Goal: Task Accomplishment & Management: Use online tool/utility

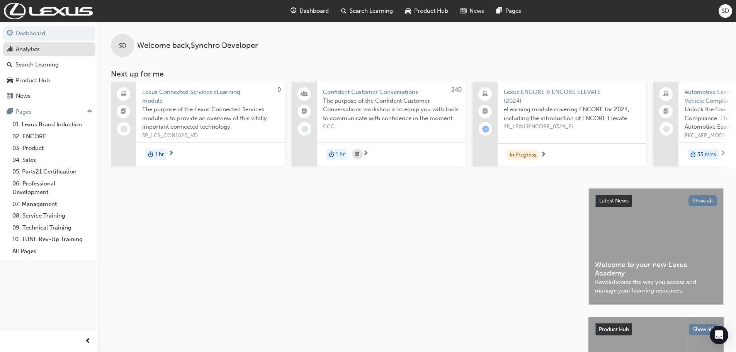
click at [31, 49] on div "Analytics" at bounding box center [28, 49] width 24 height 9
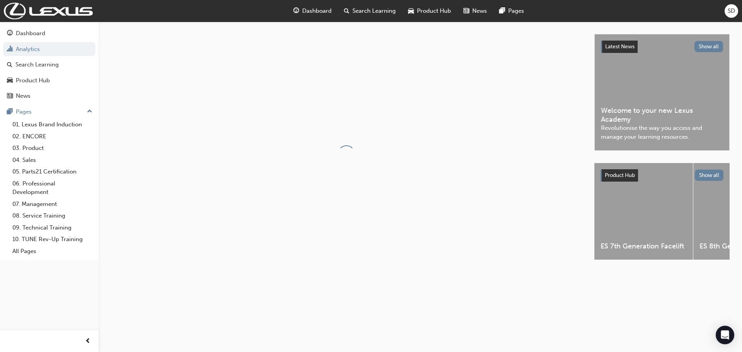
click at [735, 13] on div "SD" at bounding box center [731, 11] width 14 height 14
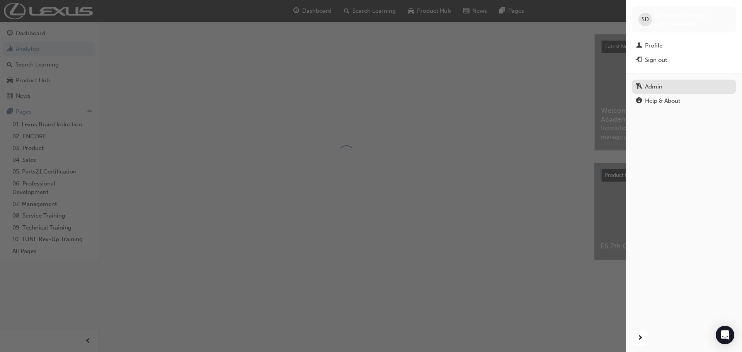
click at [653, 89] on div "Admin" at bounding box center [653, 86] width 17 height 9
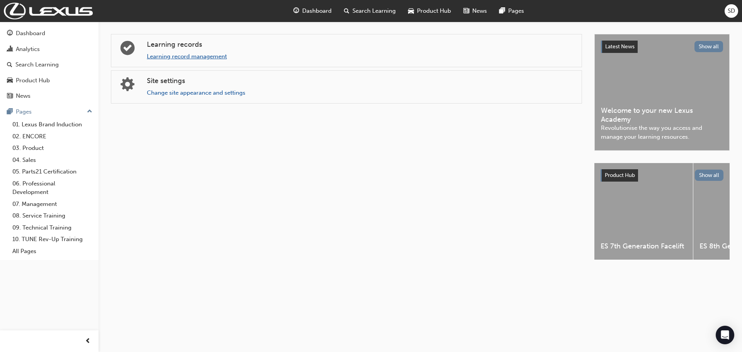
click at [182, 56] on link "Learning record management" at bounding box center [187, 56] width 80 height 7
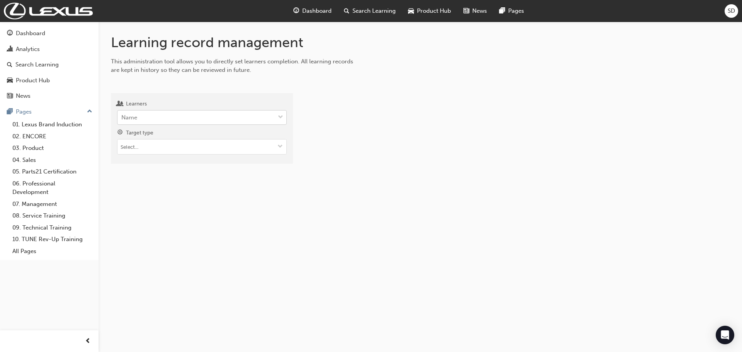
click at [171, 123] on div "Name" at bounding box center [195, 118] width 157 height 14
click at [122, 121] on input "Learners Name" at bounding box center [121, 117] width 1 height 7
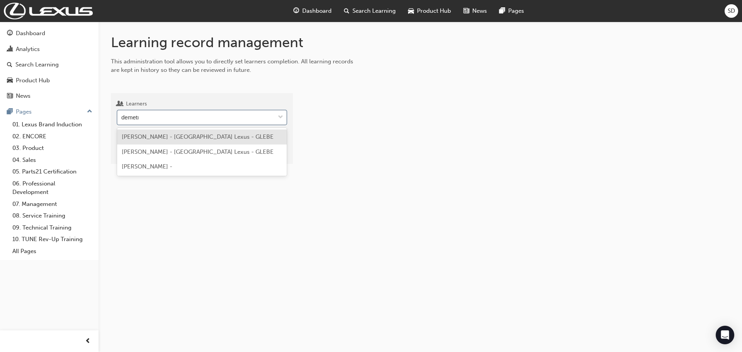
type input "[PERSON_NAME]"
click at [169, 136] on span "[PERSON_NAME] - [GEOGRAPHIC_DATA] Lexus - GLEBE" at bounding box center [198, 136] width 152 height 7
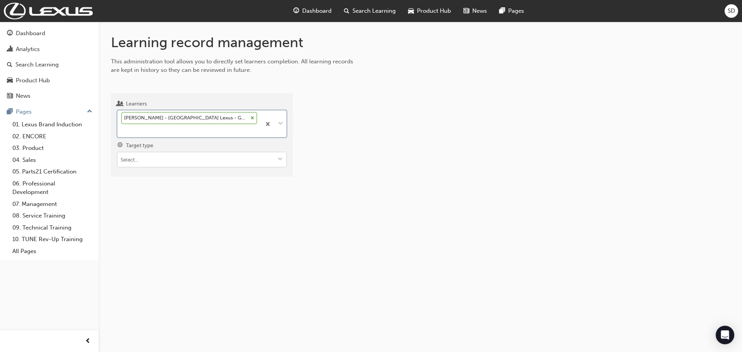
click at [145, 162] on input "Target type" at bounding box center [201, 159] width 169 height 15
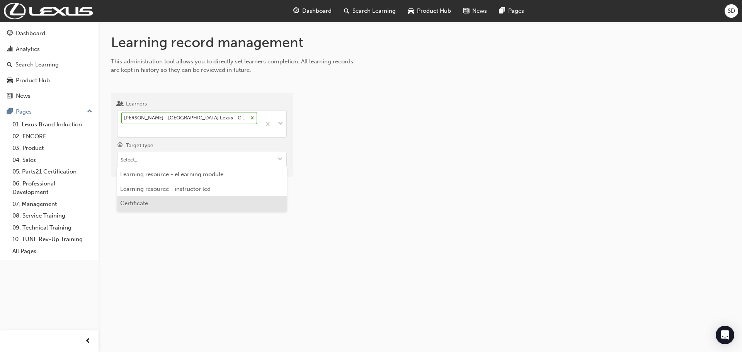
click at [148, 202] on li "Certificate" at bounding box center [202, 203] width 170 height 15
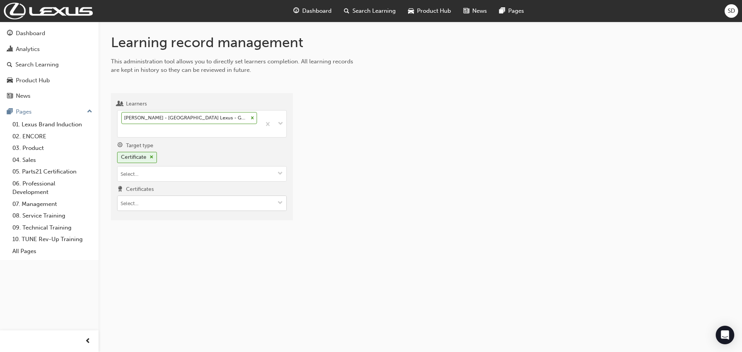
click at [145, 199] on input "Certificates" at bounding box center [201, 203] width 169 height 15
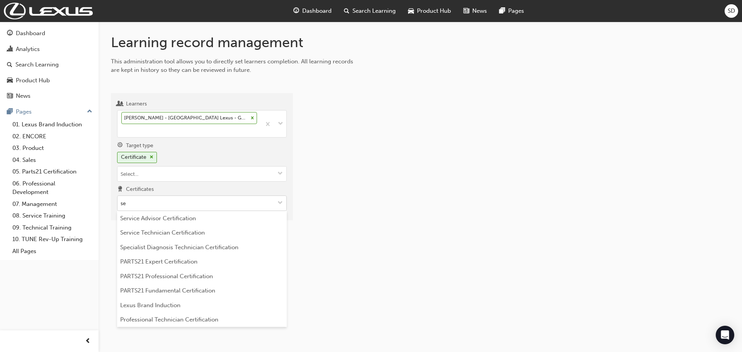
type input "ser"
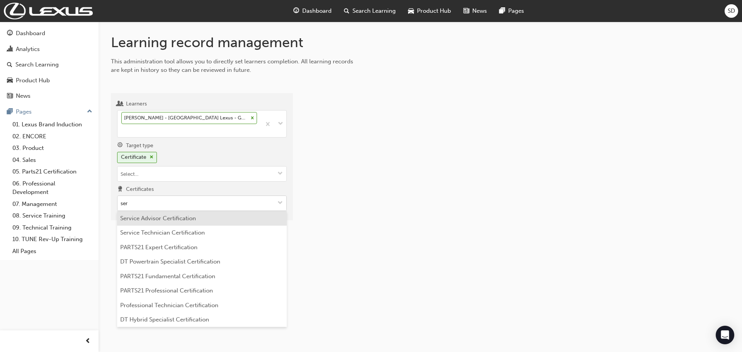
click at [153, 219] on li "Service Advisor Certification" at bounding box center [202, 218] width 170 height 15
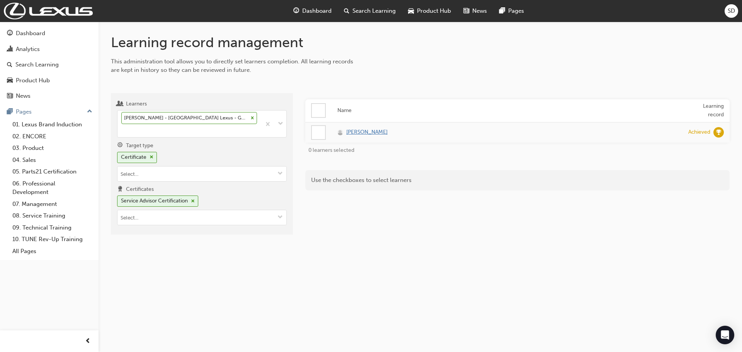
click at [381, 132] on span "[PERSON_NAME]" at bounding box center [366, 132] width 41 height 9
click at [42, 49] on div "Analytics" at bounding box center [49, 49] width 85 height 10
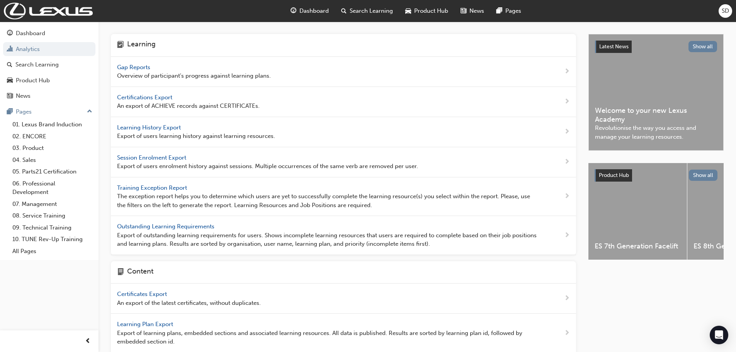
click at [131, 97] on span "Certifications Export" at bounding box center [145, 97] width 57 height 7
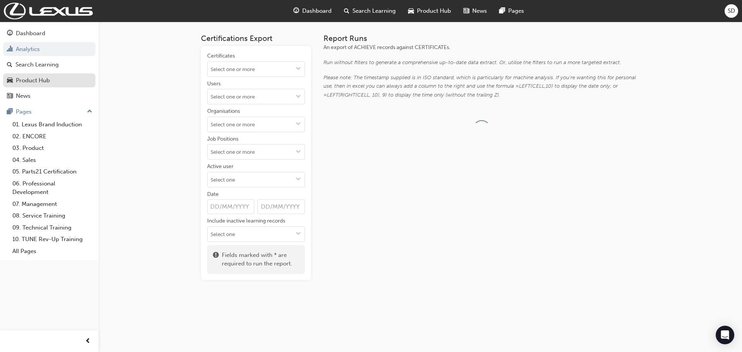
click at [48, 74] on link "Product Hub" at bounding box center [49, 80] width 92 height 14
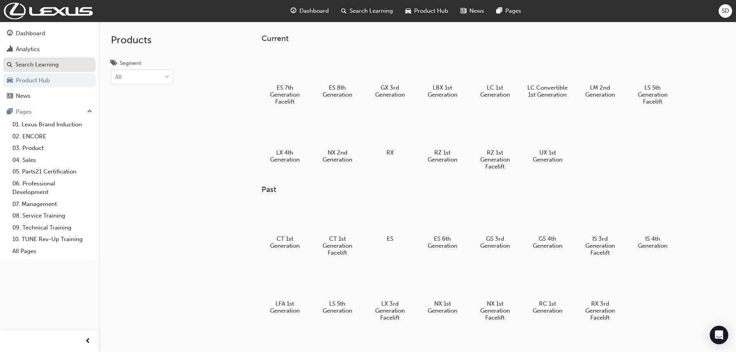
click at [49, 65] on div "Search Learning" at bounding box center [36, 64] width 43 height 9
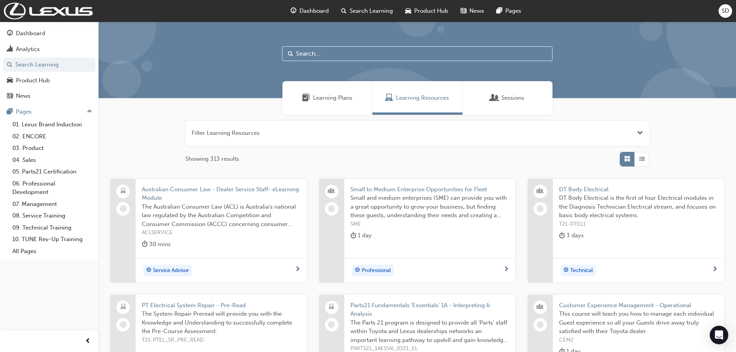
click at [320, 94] on span "Learning Plans" at bounding box center [332, 98] width 39 height 9
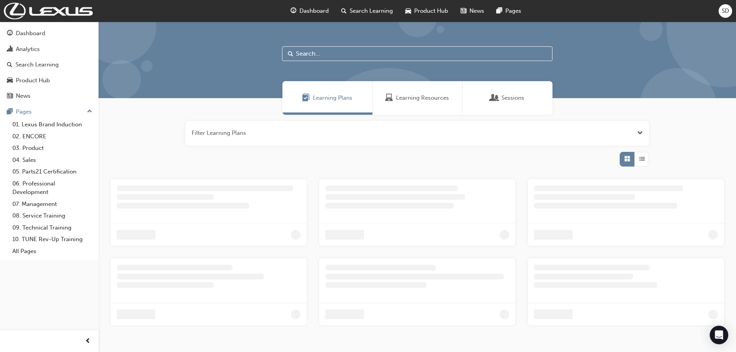
click at [337, 55] on input "text" at bounding box center [417, 53] width 270 height 15
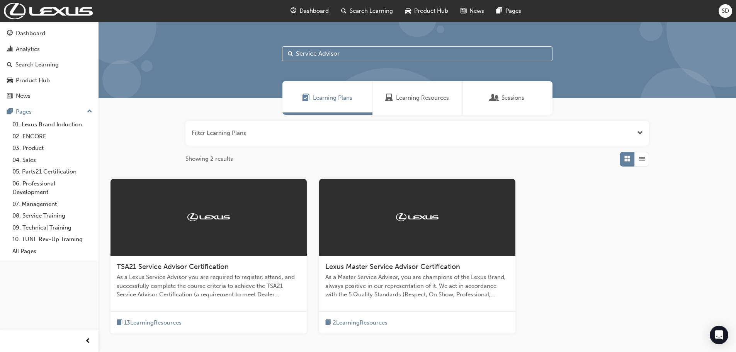
type input "Service Advisor"
click at [186, 269] on span "TSA21 Service Advisor Certification" at bounding box center [173, 266] width 112 height 9
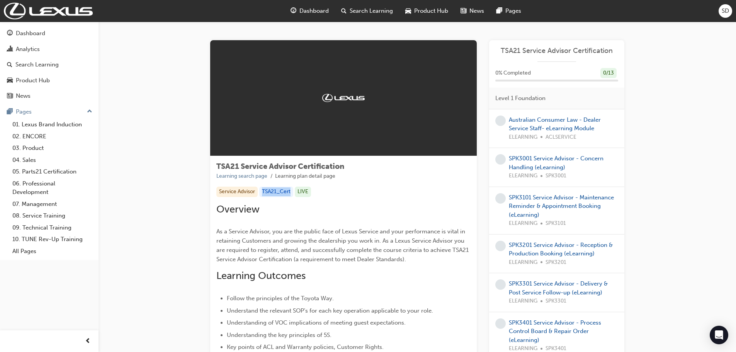
drag, startPoint x: 293, startPoint y: 193, endPoint x: 260, endPoint y: 195, distance: 32.9
click at [260, 195] on div "Service Advisor TSA21_Cert LIVE" at bounding box center [343, 192] width 254 height 10
copy div "TSA21_Cert"
click at [395, 213] on h2 "Overview" at bounding box center [343, 209] width 254 height 12
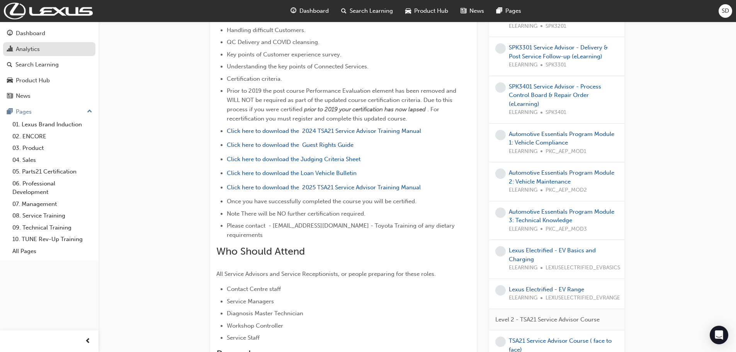
click at [18, 50] on div "Analytics" at bounding box center [28, 49] width 24 height 9
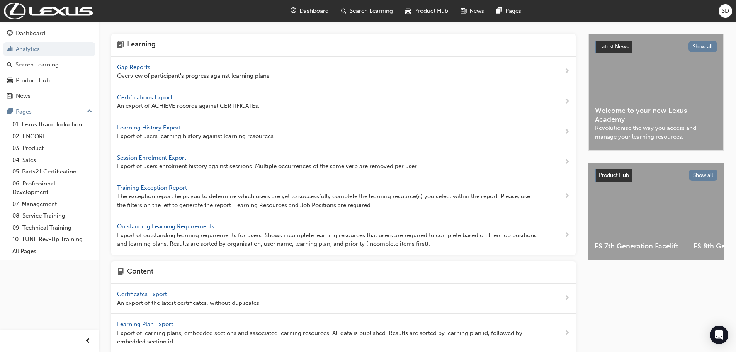
click at [137, 66] on span "Gap Reports" at bounding box center [134, 67] width 35 height 7
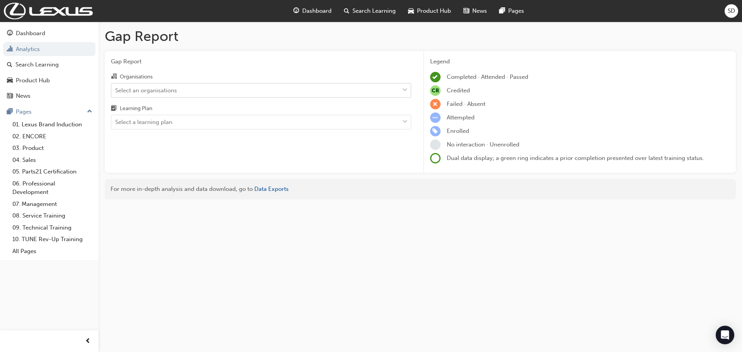
click at [160, 85] on div "Select an organisations" at bounding box center [255, 90] width 288 height 14
click at [116, 87] on input "Organisations Select an organisations" at bounding box center [115, 90] width 1 height 7
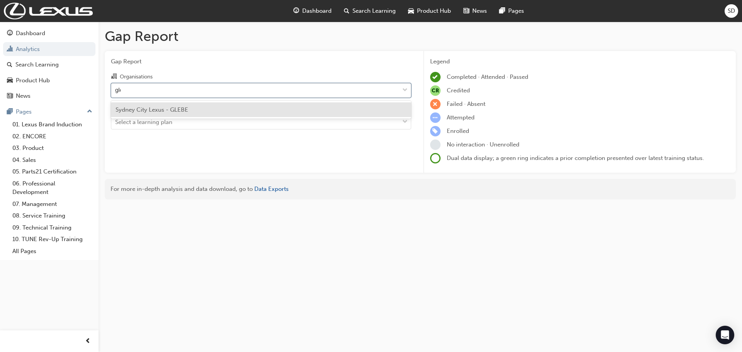
type input "gleb"
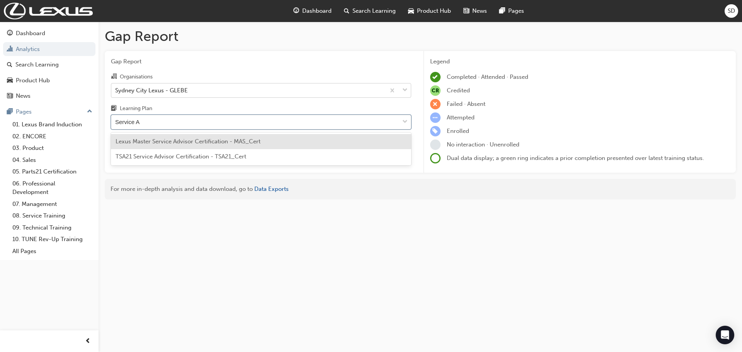
type input "Service Ad"
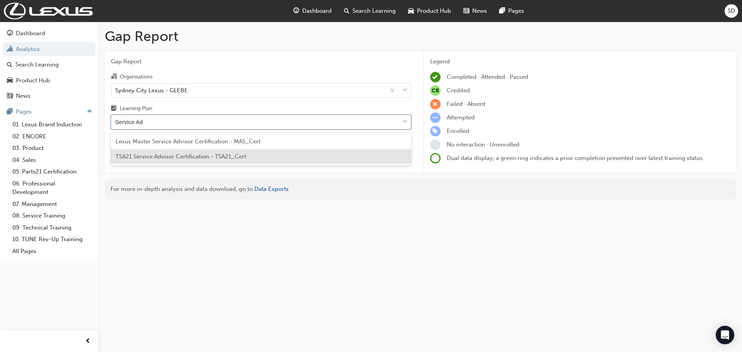
click at [175, 156] on span "TSA21 Service Advisor Certification - TSA21_Cert" at bounding box center [181, 156] width 131 height 7
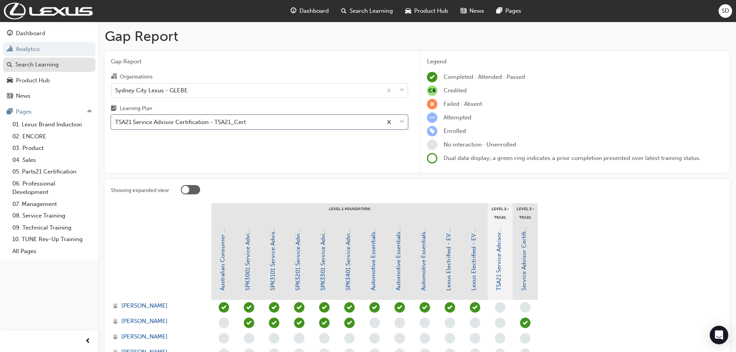
click at [37, 69] on div "Search Learning" at bounding box center [49, 65] width 85 height 10
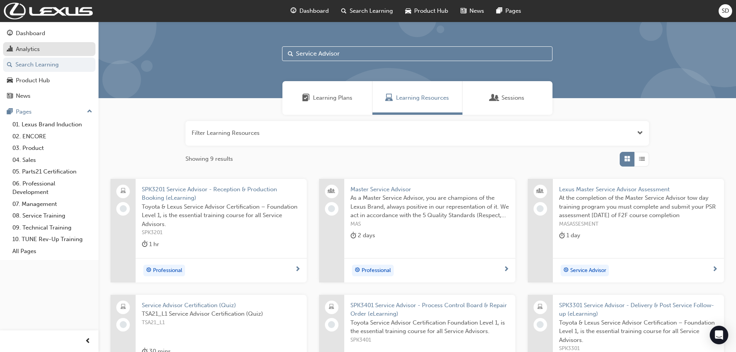
click at [37, 50] on div "Analytics" at bounding box center [28, 49] width 24 height 9
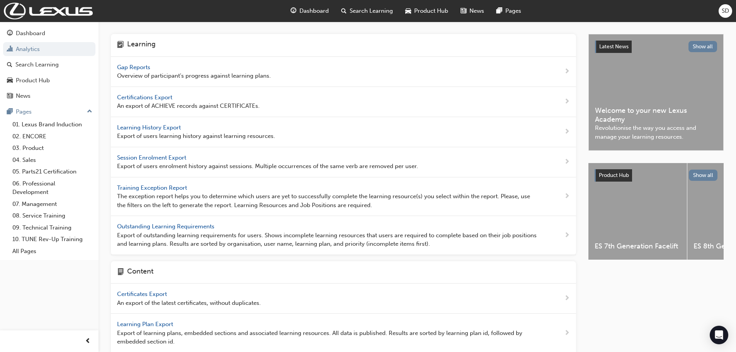
click at [144, 124] on span "Learning History Export" at bounding box center [149, 127] width 65 height 7
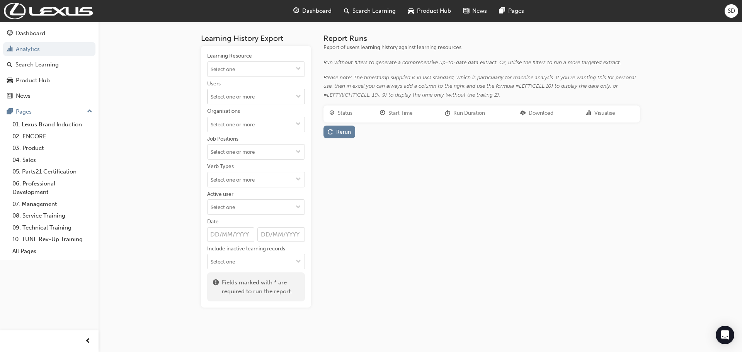
click at [243, 99] on input "Users" at bounding box center [255, 96] width 97 height 15
type input "deme"
click at [236, 114] on li "[PERSON_NAME]" at bounding box center [256, 111] width 98 height 15
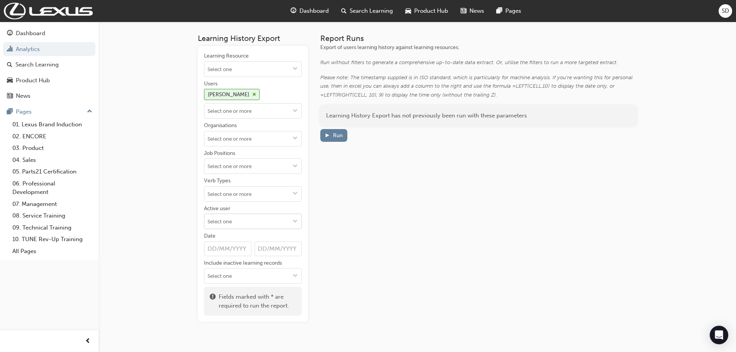
click at [232, 220] on input "Active user" at bounding box center [252, 221] width 97 height 15
click at [188, 191] on div "Learning History Export Learning Resource Users [PERSON_NAME] Organisations Job…" at bounding box center [417, 184] width 464 height 325
click at [245, 192] on input "Verb Types" at bounding box center [252, 194] width 97 height 15
click at [231, 262] on li "ACHIEVE" at bounding box center [253, 267] width 98 height 15
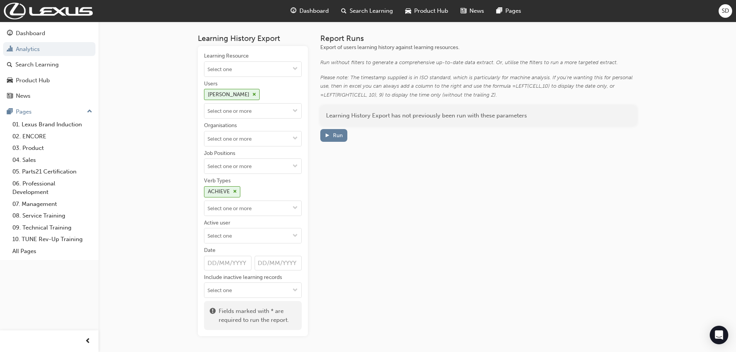
click at [235, 217] on div "Learning Resource Users [PERSON_NAME] Organisations Job Positions Verb Types AC…" at bounding box center [253, 175] width 98 height 246
click at [240, 209] on input "Verb Types ACHIEVE" at bounding box center [252, 208] width 97 height 15
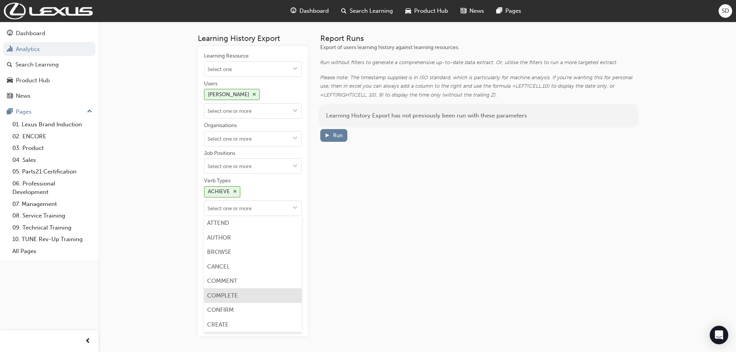
click at [247, 295] on li "COMPLETE" at bounding box center [253, 295] width 98 height 15
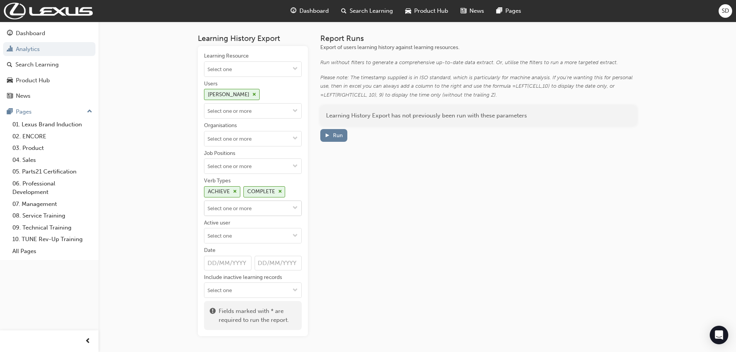
click at [245, 209] on input "Verb Types ACHIEVE COMPLETE" at bounding box center [252, 208] width 97 height 15
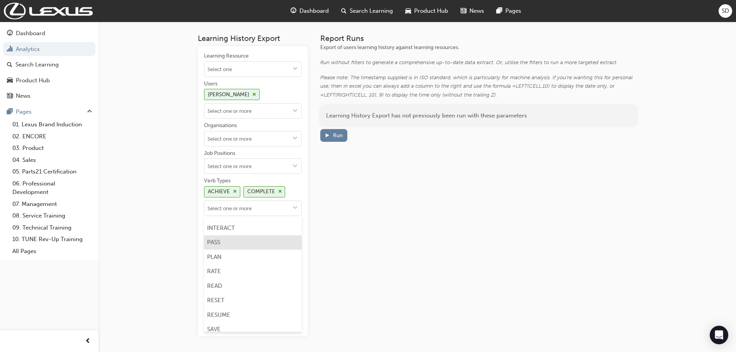
click at [235, 235] on li "PASS" at bounding box center [253, 242] width 98 height 15
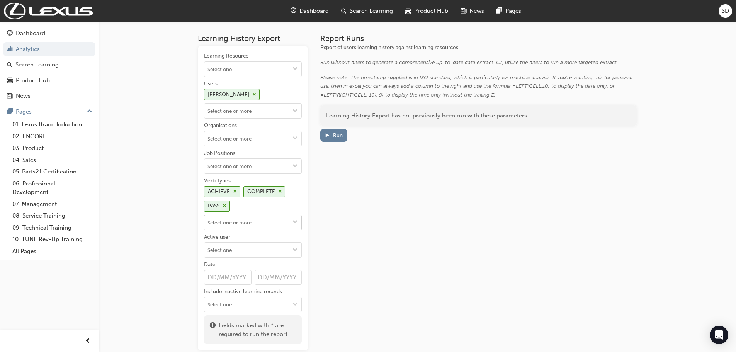
click at [231, 224] on input "Verb Types ACHIEVE COMPLETE PASS" at bounding box center [252, 222] width 97 height 15
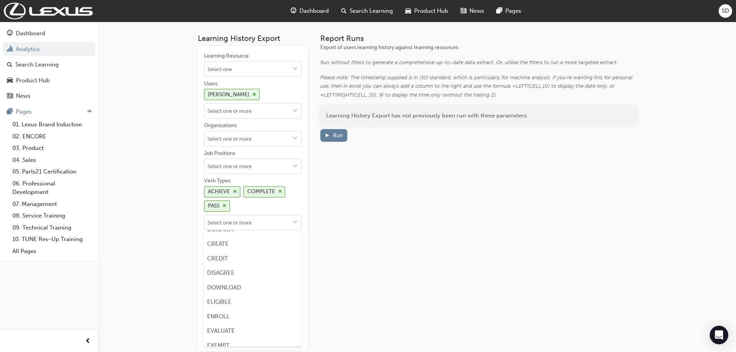
scroll to position [193, 0]
click at [230, 259] on li "CREDIT" at bounding box center [253, 261] width 98 height 15
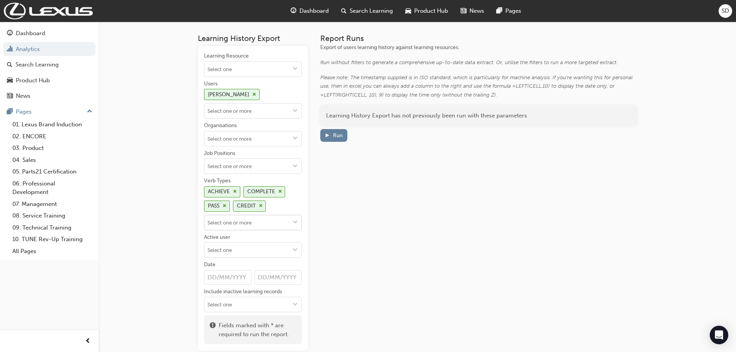
click at [238, 225] on input "Verb Types ACHIEVE COMPLETE PASS CREDIT" at bounding box center [252, 222] width 97 height 15
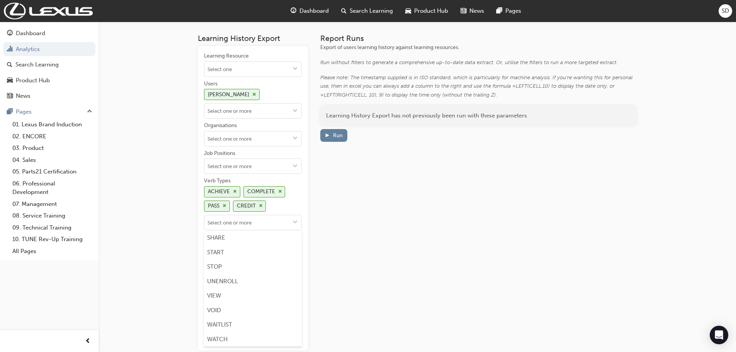
scroll to position [493, 0]
click at [187, 291] on div "Learning History Export Learning Resource Users [PERSON_NAME] Organisations Job…" at bounding box center [417, 199] width 464 height 354
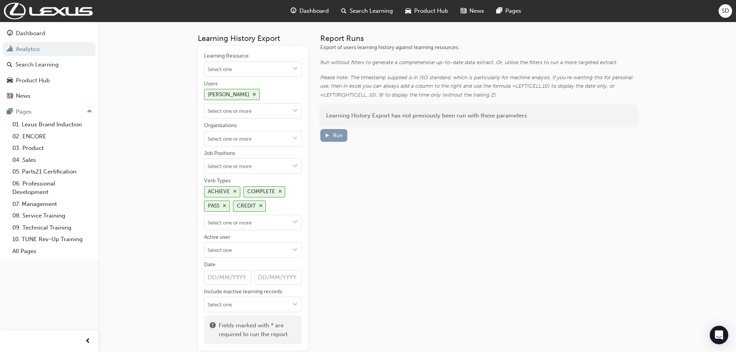
click at [331, 140] on button "Run" at bounding box center [333, 135] width 27 height 13
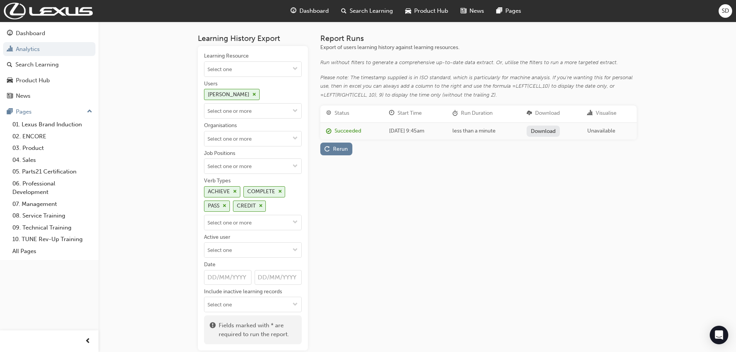
click at [546, 131] on link "Download" at bounding box center [544, 131] width 34 height 11
click at [237, 192] on div "ACHIEVE" at bounding box center [222, 191] width 36 height 11
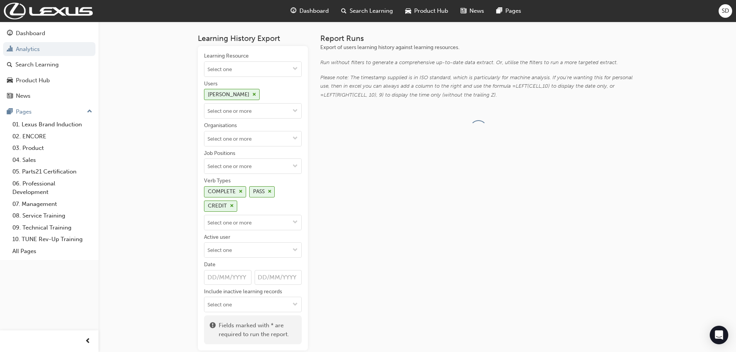
click at [237, 192] on div "COMPLETE" at bounding box center [225, 191] width 42 height 11
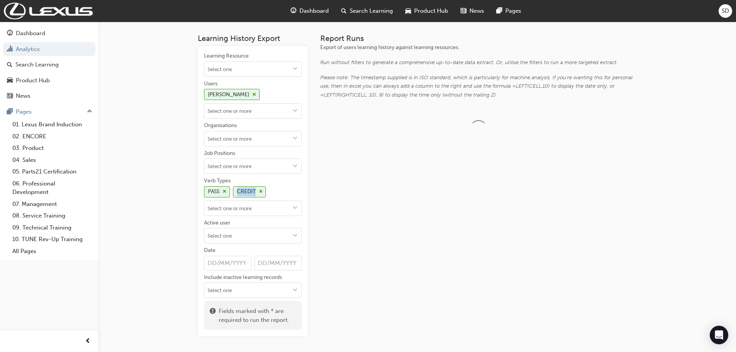
click at [237, 192] on div "CREDIT" at bounding box center [246, 191] width 19 height 9
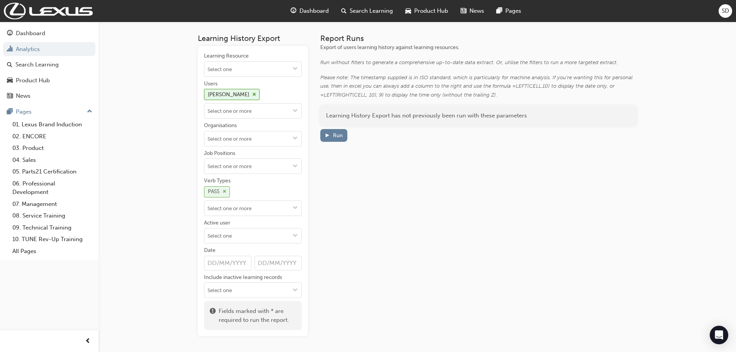
click at [222, 193] on div "PASS" at bounding box center [217, 191] width 26 height 11
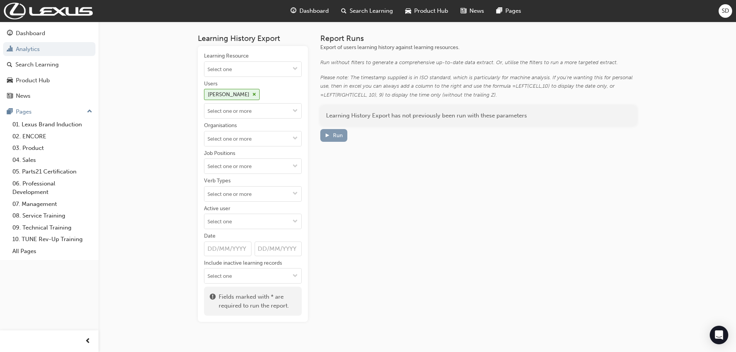
click at [338, 135] on div "Run" at bounding box center [338, 135] width 10 height 7
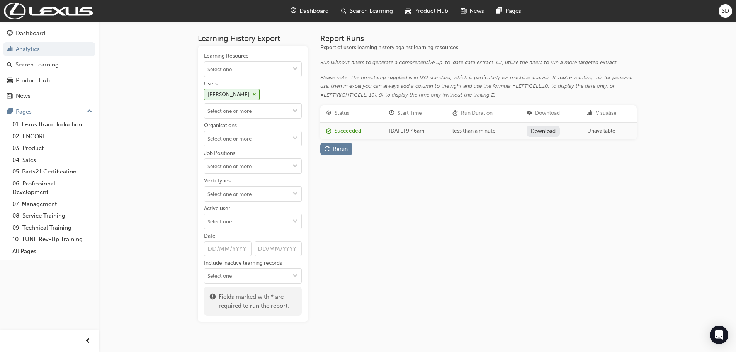
click at [556, 133] on link "Download" at bounding box center [544, 131] width 34 height 11
click at [394, 195] on div "Report Runs Export of users learning history against learning resources. Run wi…" at bounding box center [478, 178] width 316 height 288
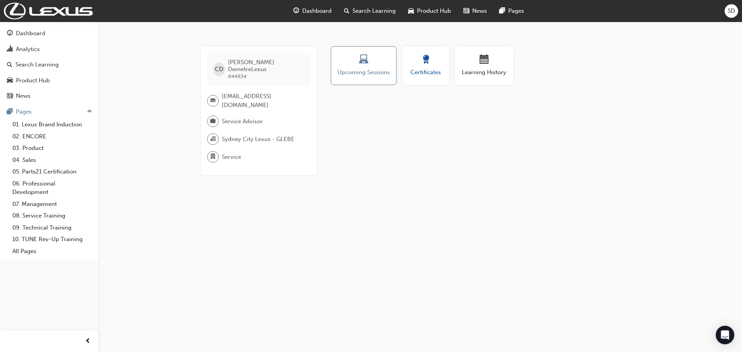
click at [413, 75] on span "Certificates" at bounding box center [425, 72] width 35 height 9
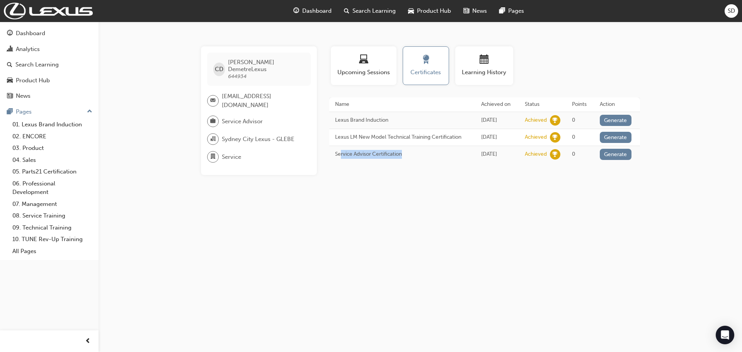
drag, startPoint x: 416, startPoint y: 156, endPoint x: 341, endPoint y: 152, distance: 75.1
click at [341, 152] on td "Service Advisor Certification" at bounding box center [402, 154] width 146 height 17
click at [399, 165] on div "Profile Upcoming Sessions Certificates Learning History CD Christopher DemetreL…" at bounding box center [484, 110] width 311 height 129
